Goal: Navigation & Orientation: Understand site structure

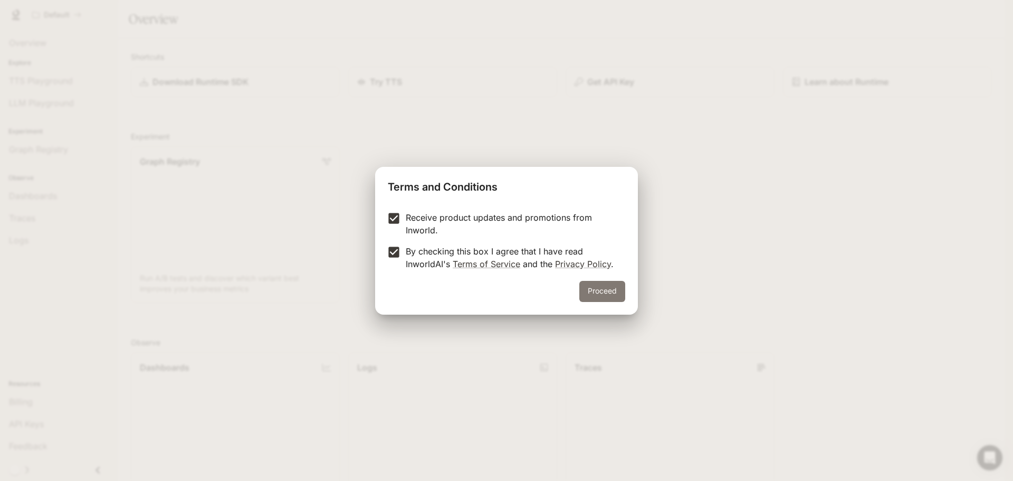
click at [604, 294] on button "Proceed" at bounding box center [602, 291] width 46 height 21
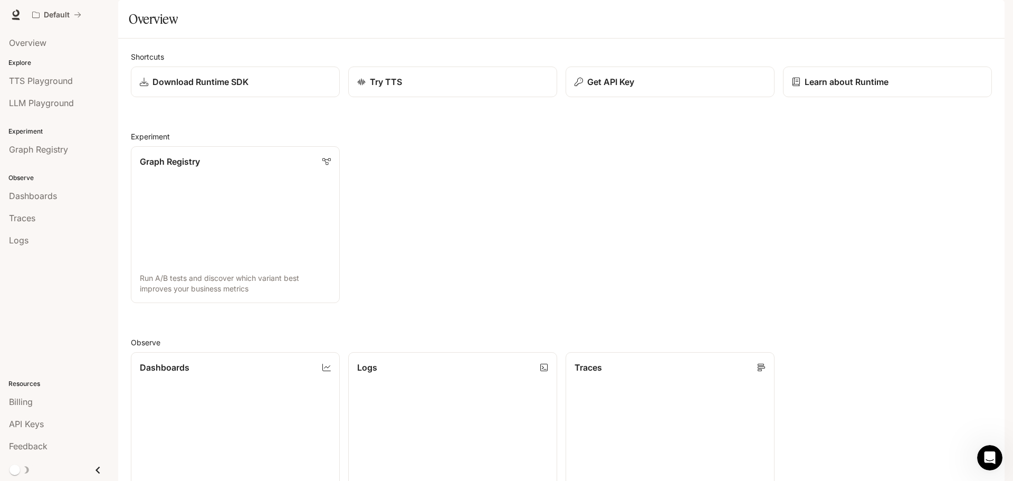
scroll to position [279, 0]
click at [15, 41] on span "Overview" at bounding box center [27, 42] width 37 height 13
click at [28, 77] on span "TTS Playground" at bounding box center [41, 80] width 64 height 13
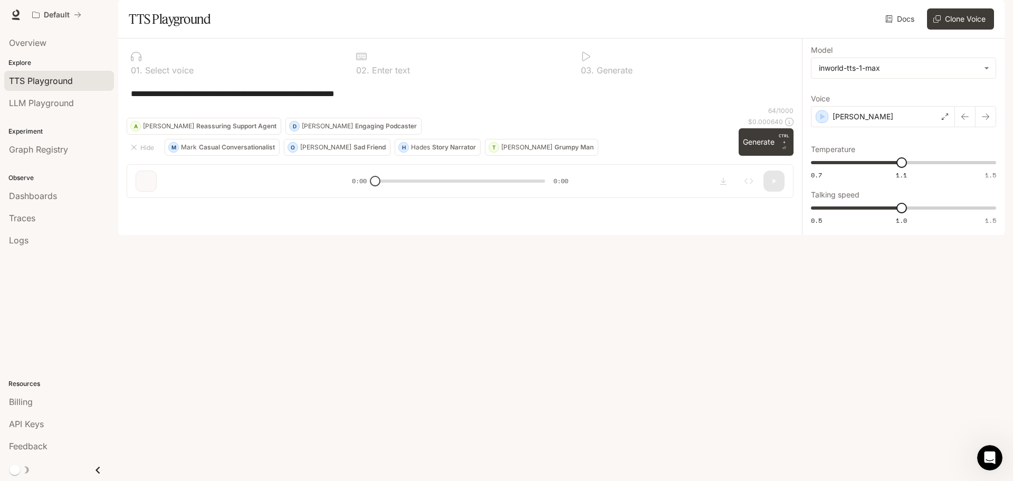
click at [193, 206] on div "**********" at bounding box center [460, 123] width 684 height 168
click at [34, 102] on span "LLM Playground" at bounding box center [41, 103] width 65 height 13
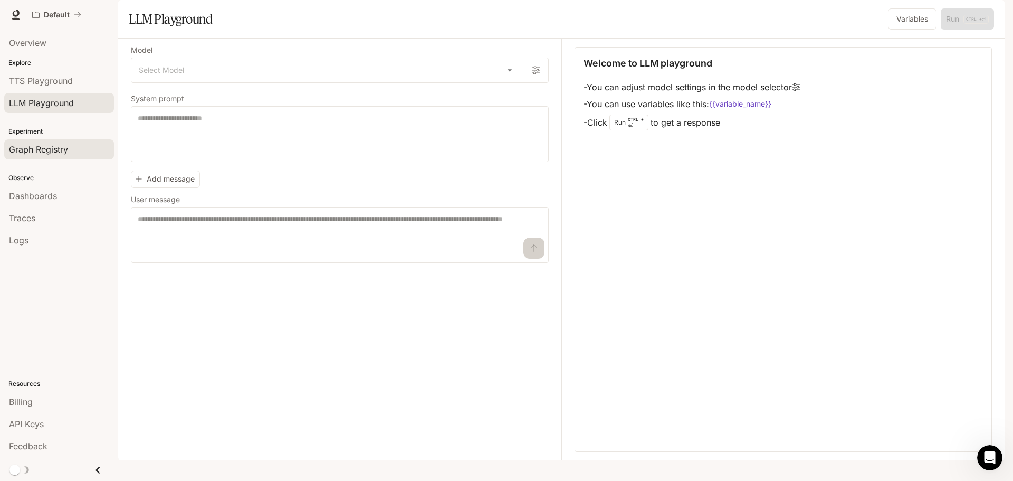
click at [28, 150] on span "Graph Registry" at bounding box center [38, 149] width 59 height 13
